Goal: Task Accomplishment & Management: Use online tool/utility

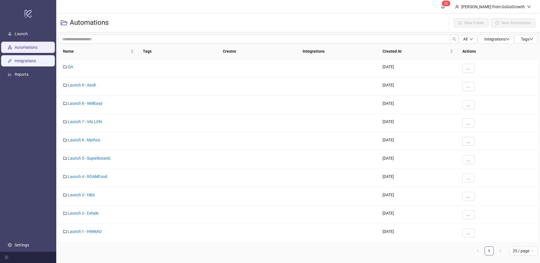
click at [25, 59] on link "Integrations" at bounding box center [25, 61] width 21 height 5
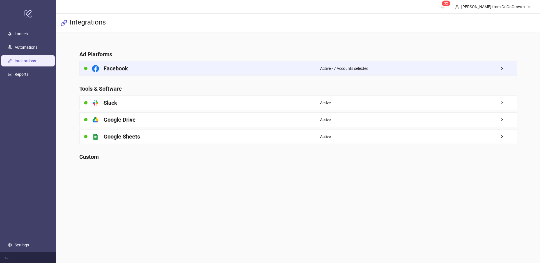
click at [211, 67] on div "Facebook" at bounding box center [200, 68] width 241 height 14
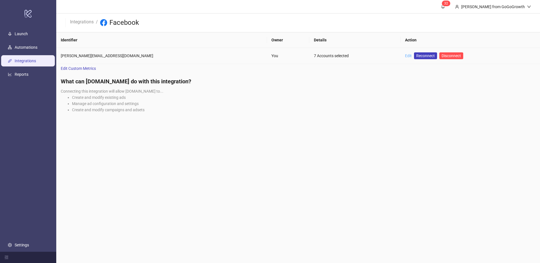
click at [405, 54] on link "Edit" at bounding box center [408, 55] width 7 height 5
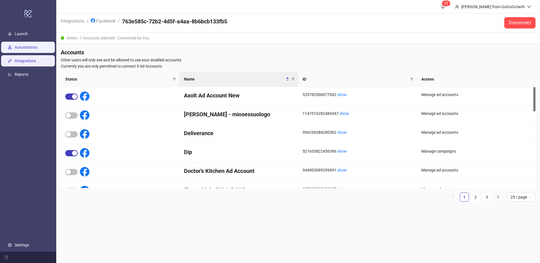
click at [31, 48] on link "Automations" at bounding box center [26, 47] width 23 height 5
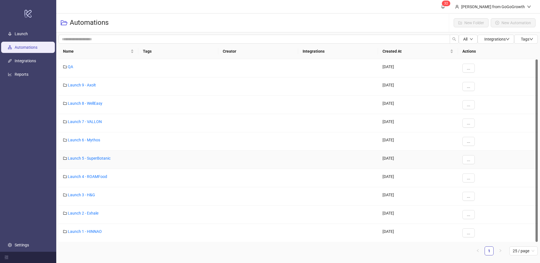
scroll to position [0, 0]
click at [91, 138] on link "Launch 6 - Mythos" at bounding box center [84, 139] width 32 height 5
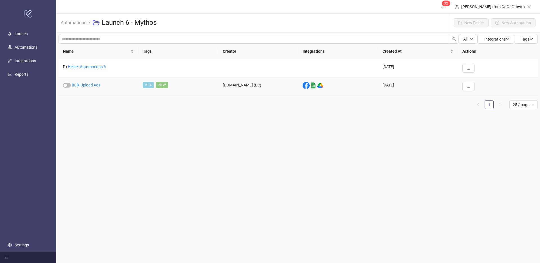
click at [92, 86] on link "Bulk-Upload Ads" at bounding box center [86, 85] width 29 height 5
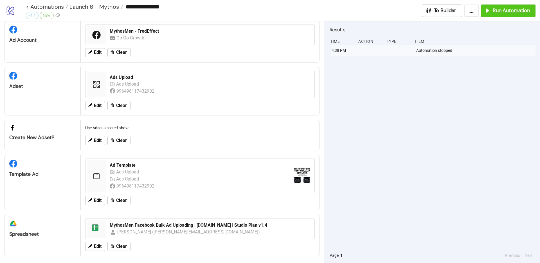
scroll to position [14, 0]
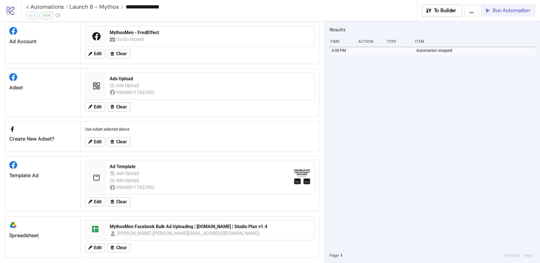
click at [493, 10] on span "Run Automation" at bounding box center [511, 10] width 37 height 6
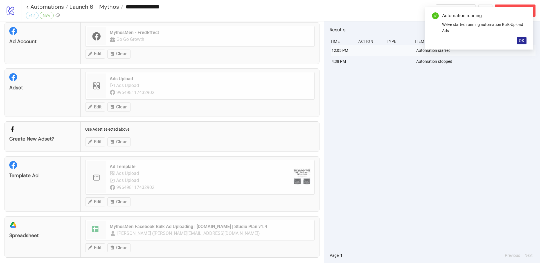
click at [520, 43] on button "OK" at bounding box center [522, 40] width 10 height 7
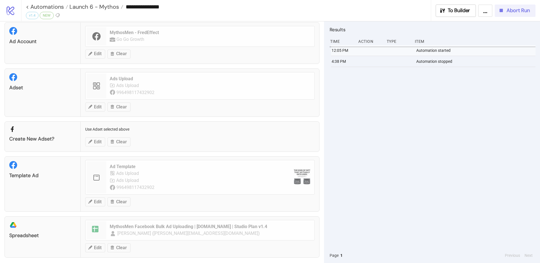
click at [506, 5] on button "Abort Run" at bounding box center [515, 11] width 41 height 12
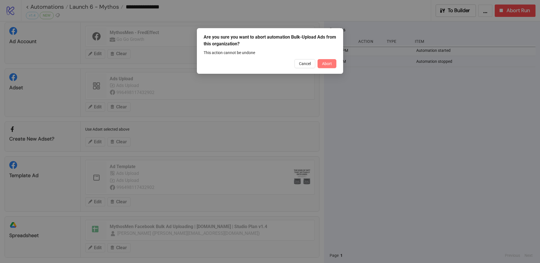
click at [329, 62] on span "Abort" at bounding box center [327, 63] width 10 height 5
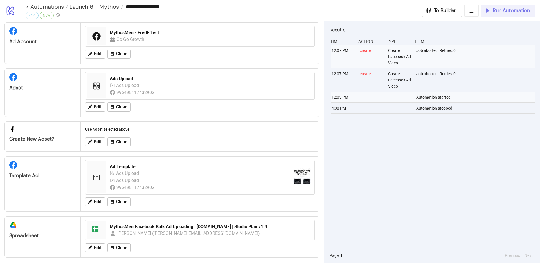
click at [501, 13] on span "Run Automation" at bounding box center [511, 10] width 37 height 6
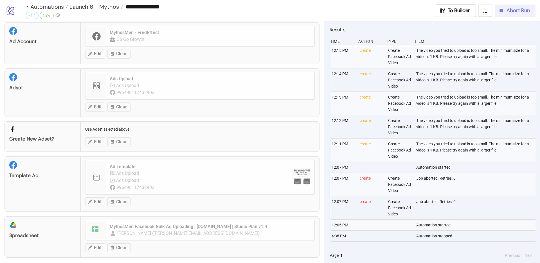
click at [520, 12] on span "Abort Run" at bounding box center [518, 10] width 23 height 6
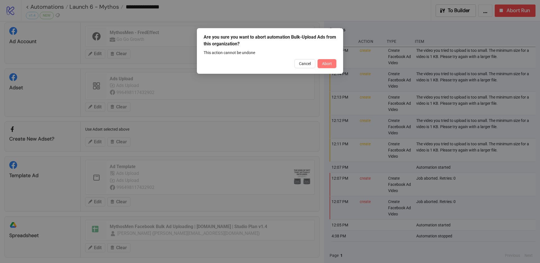
click at [321, 62] on button "Abort" at bounding box center [327, 63] width 19 height 9
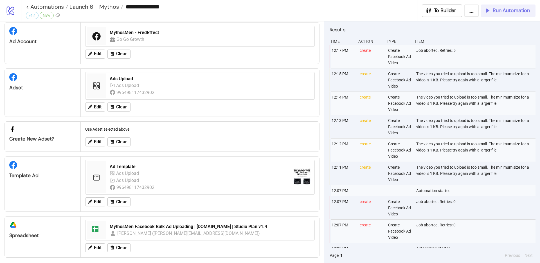
click at [510, 11] on span "Run Automation" at bounding box center [511, 10] width 37 height 6
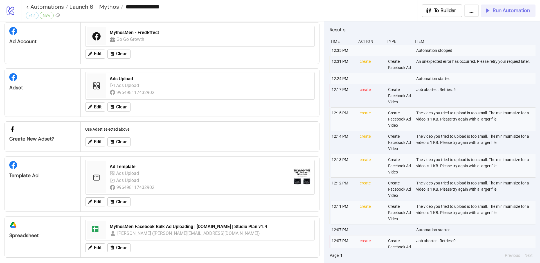
click at [490, 15] on button "Run Automation" at bounding box center [508, 11] width 55 height 12
